Goal: Communication & Community: Participate in discussion

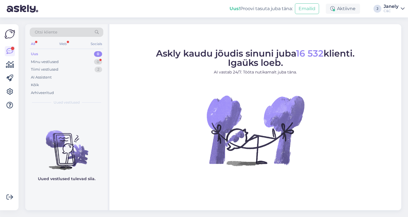
click at [56, 53] on div "Uus 0" at bounding box center [67, 54] width 74 height 8
click at [74, 61] on div "Minu vestlused 0" at bounding box center [67, 62] width 74 height 8
click at [75, 68] on div "Tiimi vestlused 3" at bounding box center [67, 69] width 74 height 8
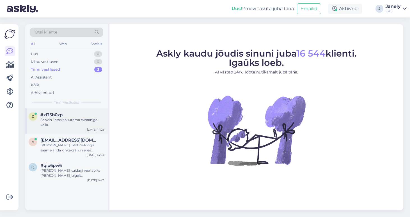
click at [68, 110] on div "z #zl35b0zp Soovin lihtsalt suurema ekraaniga kella. [DATE] 14:26" at bounding box center [66, 120] width 83 height 25
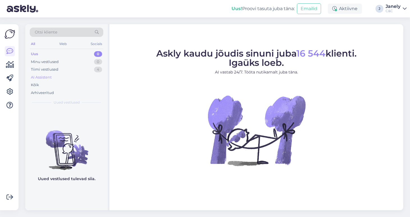
click at [77, 73] on div "AI Assistent" at bounding box center [67, 77] width 74 height 8
click at [74, 70] on div "Tiimi vestlused 4" at bounding box center [67, 69] width 74 height 8
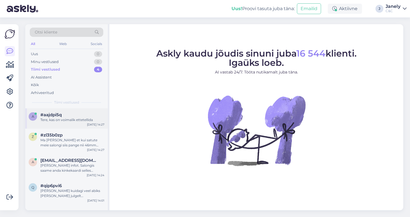
click at [79, 116] on div "#aajdpi5q" at bounding box center [72, 114] width 64 height 5
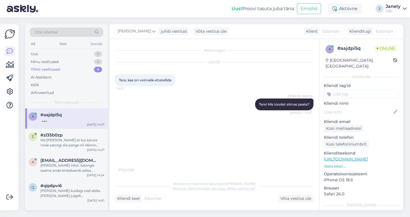
click at [204, 65] on div "[DATE] Tere, kas on voimalik ettetellida 14:27" at bounding box center [214, 74] width 199 height 36
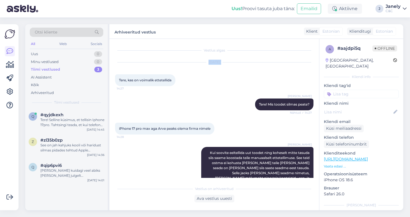
scroll to position [52, 0]
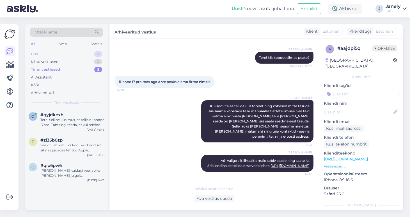
click at [81, 52] on div "Uus 0" at bounding box center [67, 54] width 74 height 8
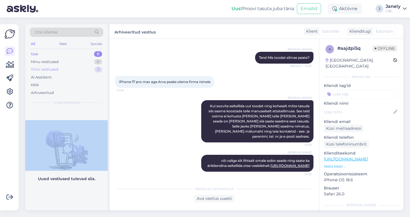
click at [65, 69] on div "Tiimi vestlused 3" at bounding box center [67, 69] width 74 height 8
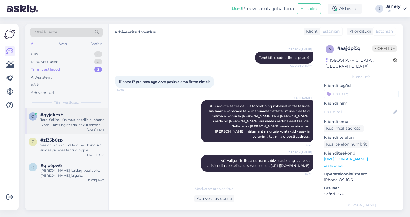
click at [79, 113] on div "#qyjdkexh" at bounding box center [72, 114] width 64 height 5
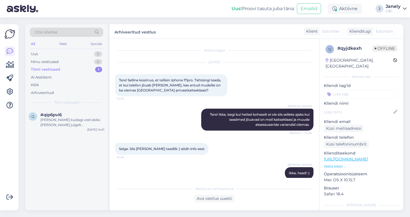
scroll to position [7, 0]
